Goal: Task Accomplishment & Management: Complete application form

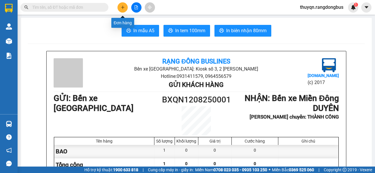
click at [123, 8] on icon "plus" at bounding box center [122, 7] width 0 height 3
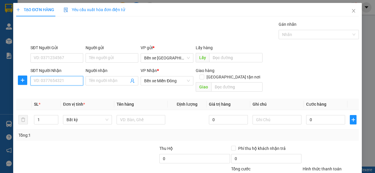
click at [43, 80] on input "SĐT Người Nhận" at bounding box center [56, 80] width 53 height 9
click at [47, 93] on div "0969467441" at bounding box center [56, 92] width 45 height 6
type input "0969467441"
checkbox input "true"
type input "MIỀN ĐÔNG CŨ"
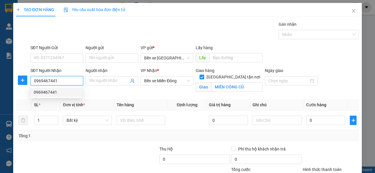
type input "120.000"
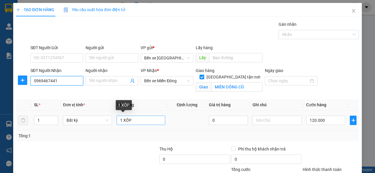
type input "0969467441"
click at [132, 119] on input "1 XỐP" at bounding box center [141, 120] width 49 height 9
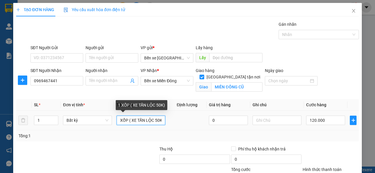
scroll to position [0, 5]
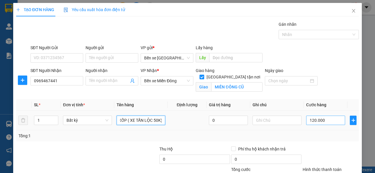
type input "1 XỐP ( XE TẤN LỘC 50K)"
click at [327, 119] on input "120.000" at bounding box center [325, 120] width 39 height 9
type input "0"
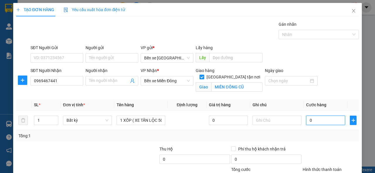
type input "0"
click at [310, 147] on div at bounding box center [330, 156] width 57 height 20
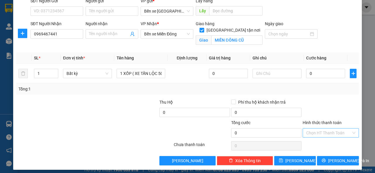
scroll to position [50, 0]
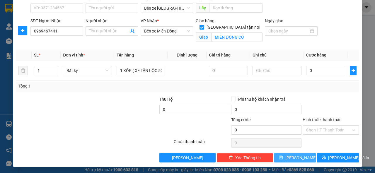
click at [290, 157] on button "[PERSON_NAME]" at bounding box center [295, 157] width 42 height 9
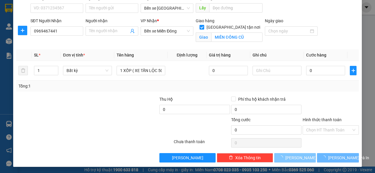
checkbox input "false"
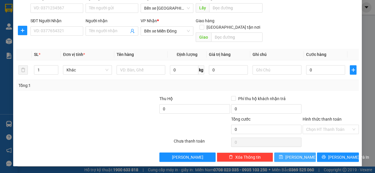
scroll to position [43, 0]
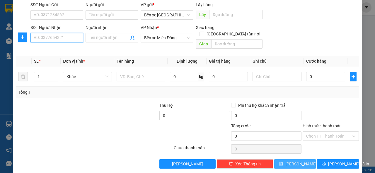
click at [34, 37] on input "SĐT Người Nhận" at bounding box center [56, 37] width 53 height 9
type input "0326828105"
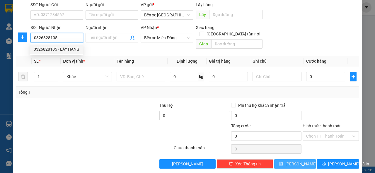
click at [71, 49] on div "0326828105 - LẤY HÀNG" at bounding box center [57, 49] width 46 height 6
type input "LẤY HÀNG"
type input "[PERSON_NAME]"
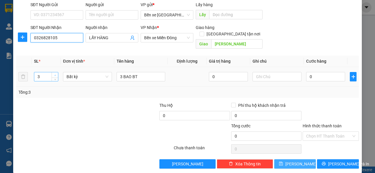
type input "0326828105"
click at [54, 74] on icon "up" at bounding box center [55, 75] width 2 height 2
click at [54, 78] on icon "down" at bounding box center [55, 79] width 2 height 2
type input "2"
click at [54, 78] on icon "down" at bounding box center [55, 79] width 2 height 2
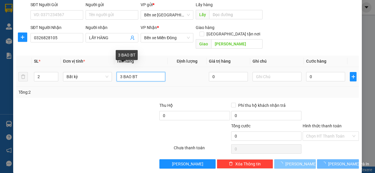
drag, startPoint x: 121, startPoint y: 70, endPoint x: 117, endPoint y: 71, distance: 3.8
click at [117, 72] on input "3 BAO BT" at bounding box center [141, 76] width 49 height 9
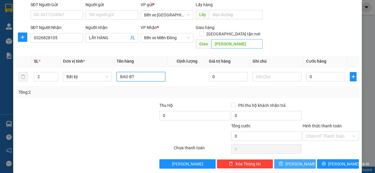
type input "BAO BT"
click at [237, 39] on input "[PERSON_NAME]" at bounding box center [236, 43] width 51 height 9
click at [293, 161] on span "[PERSON_NAME]" at bounding box center [300, 164] width 31 height 6
